Goal: Transaction & Acquisition: Purchase product/service

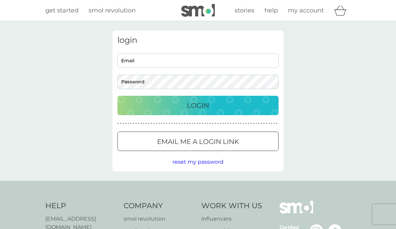
click at [229, 61] on input "Email" at bounding box center [197, 61] width 161 height 14
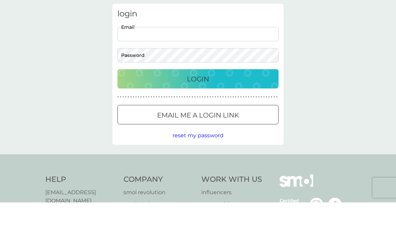
type input "[EMAIL_ADDRESS][DOMAIN_NAME]"
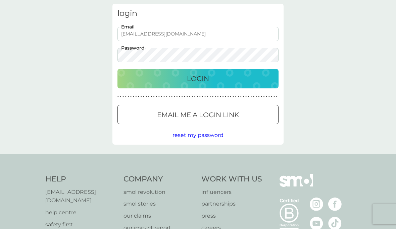
click at [217, 81] on div "Login" at bounding box center [198, 78] width 148 height 11
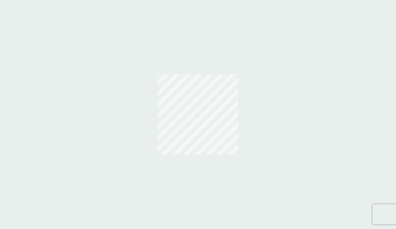
scroll to position [27, 0]
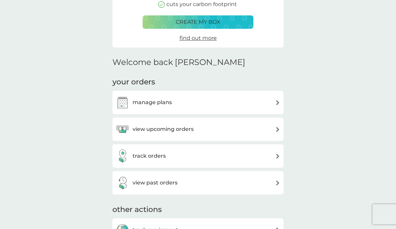
scroll to position [109, 0]
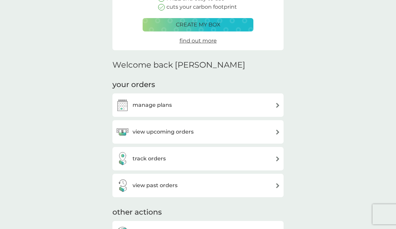
click at [275, 108] on div "manage plans" at bounding box center [198, 105] width 164 height 13
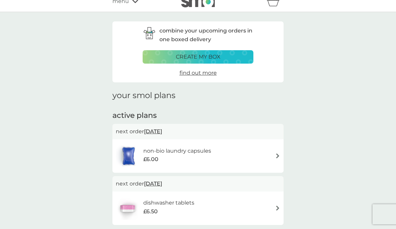
click at [255, 157] on div "non-bio laundry capsules £6.00" at bounding box center [198, 156] width 164 height 23
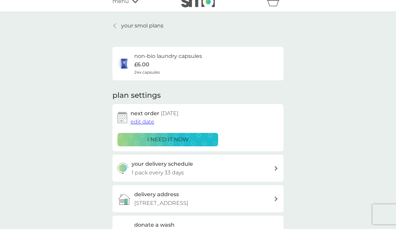
scroll to position [38, 0]
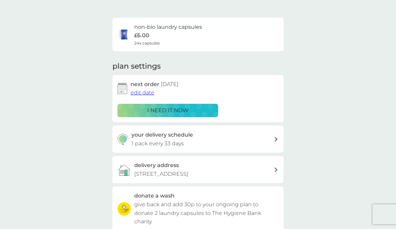
click at [259, 156] on div "delivery address [STREET_ADDRESS]" at bounding box center [197, 169] width 171 height 27
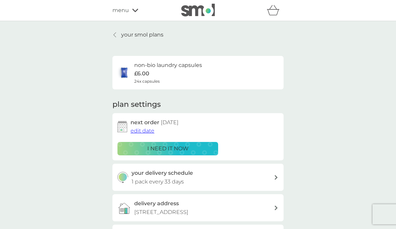
click at [198, 148] on div "i need it now" at bounding box center [168, 149] width 92 height 9
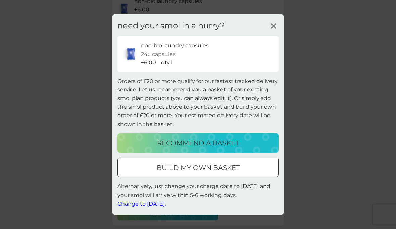
click at [264, 149] on div "recommend a basket" at bounding box center [198, 143] width 148 height 11
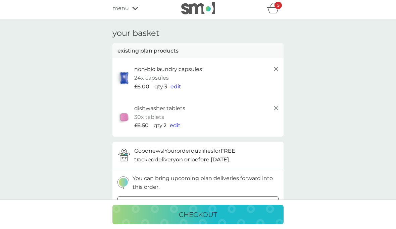
scroll to position [2, 0]
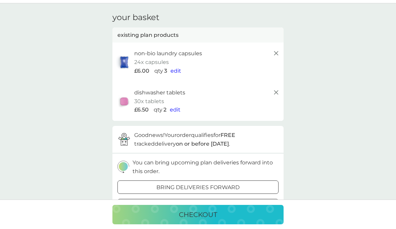
scroll to position [0, 0]
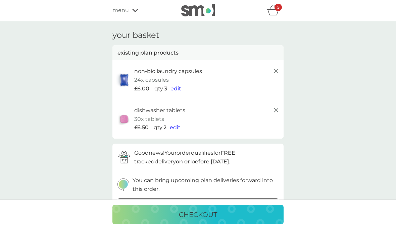
click at [276, 16] on div "5" at bounding box center [275, 10] width 17 height 13
click at [277, 13] on icon "basket" at bounding box center [273, 10] width 13 height 10
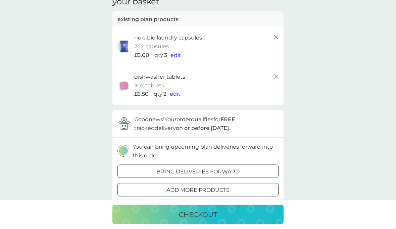
scroll to position [32, 0]
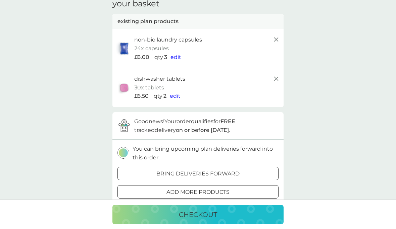
click at [178, 56] on span "edit" at bounding box center [175, 57] width 11 height 6
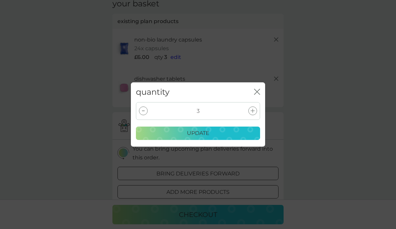
click at [144, 109] on div at bounding box center [143, 111] width 9 height 9
click at [144, 111] on icon at bounding box center [143, 111] width 3 height 1
click at [206, 134] on p "update" at bounding box center [198, 133] width 22 height 9
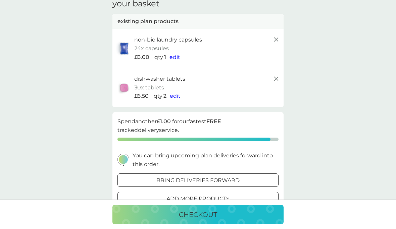
click at [278, 81] on icon at bounding box center [276, 79] width 8 height 8
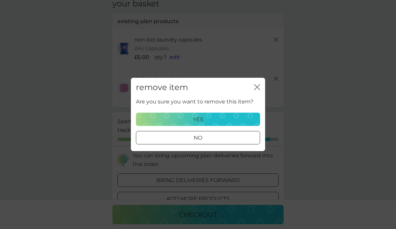
click at [235, 118] on div "yes" at bounding box center [197, 119] width 115 height 9
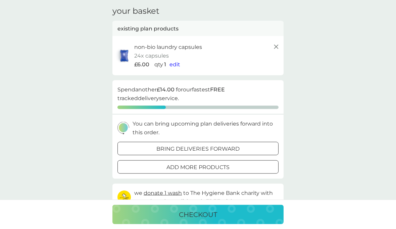
scroll to position [0, 0]
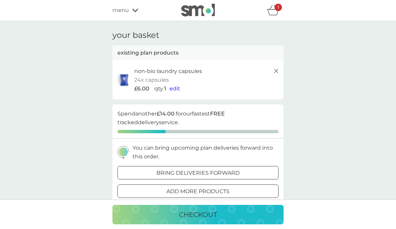
click at [178, 87] on span "edit" at bounding box center [174, 89] width 11 height 6
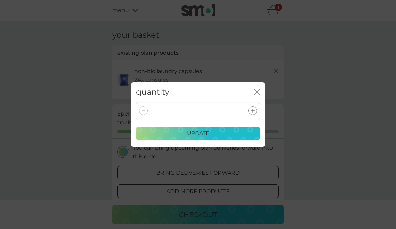
click at [256, 110] on div at bounding box center [252, 111] width 9 height 9
click at [218, 131] on div "update" at bounding box center [197, 133] width 115 height 9
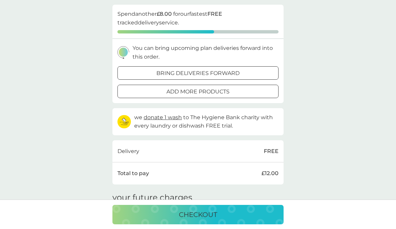
scroll to position [106, 0]
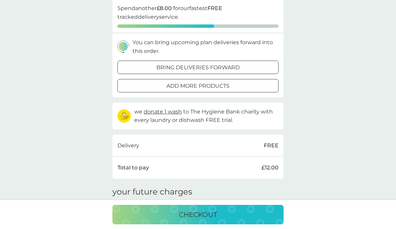
click at [241, 220] on div "checkout" at bounding box center [198, 215] width 158 height 11
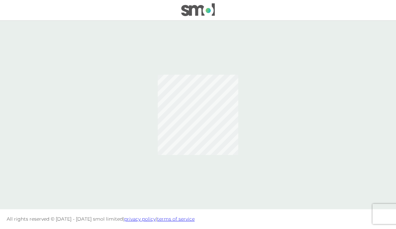
scroll to position [30, 0]
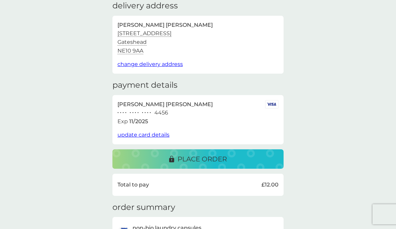
click at [160, 136] on span "update card details" at bounding box center [143, 135] width 52 height 6
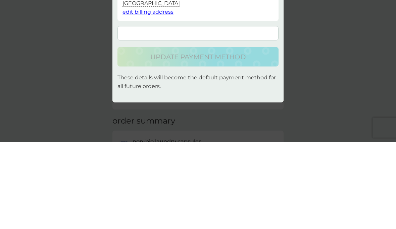
scroll to position [116, 0]
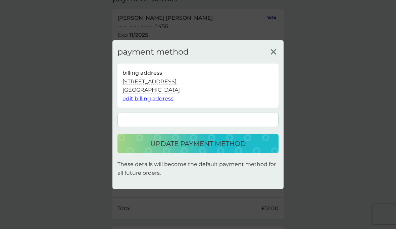
click at [229, 142] on p "update payment method" at bounding box center [198, 144] width 96 height 11
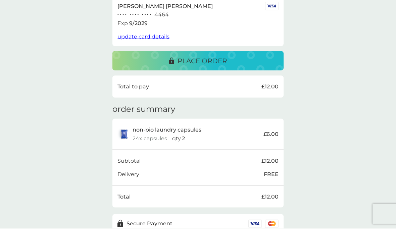
scroll to position [127, 0]
click at [228, 58] on div "place order" at bounding box center [198, 61] width 158 height 11
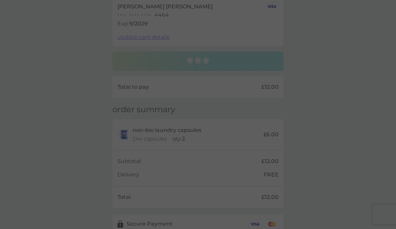
scroll to position [157, 0]
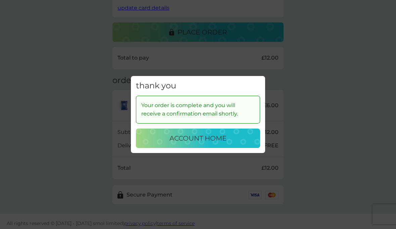
click at [223, 142] on p "account home" at bounding box center [197, 138] width 57 height 11
